Goal: Task Accomplishment & Management: Use online tool/utility

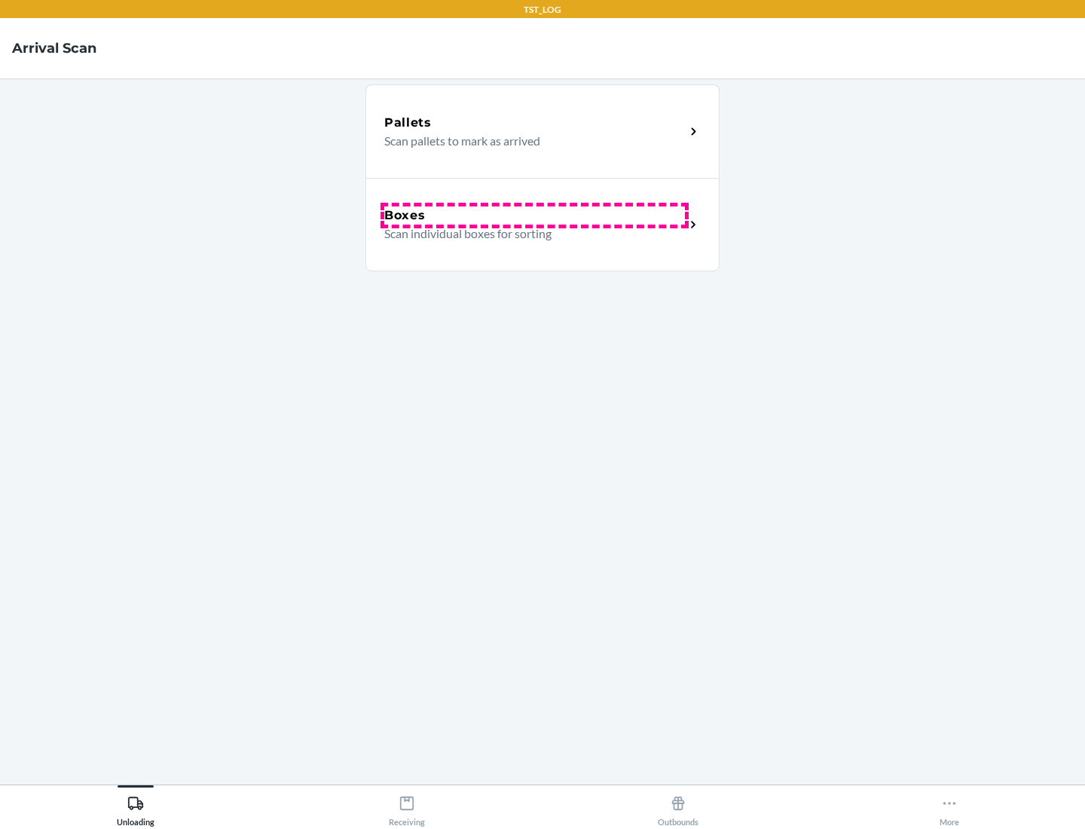
click at [534, 215] on div "Boxes" at bounding box center [534, 215] width 301 height 18
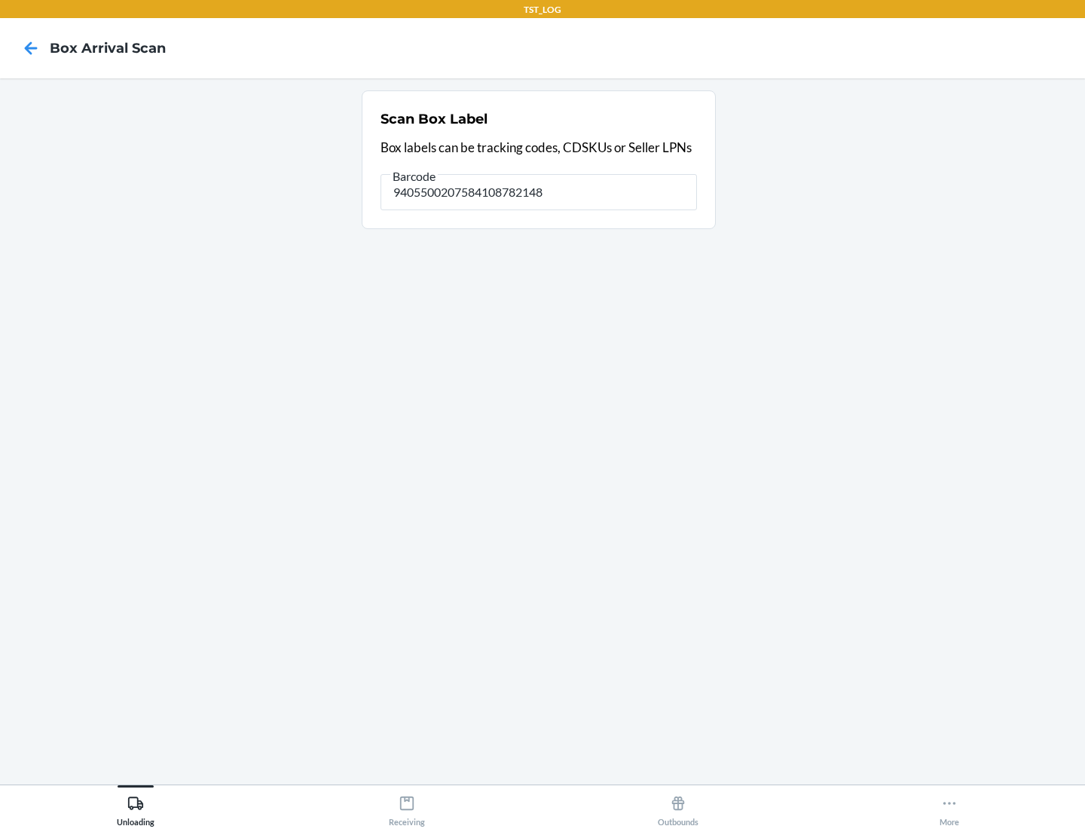
type input "9405500207584108782148"
